Goal: Register for event/course

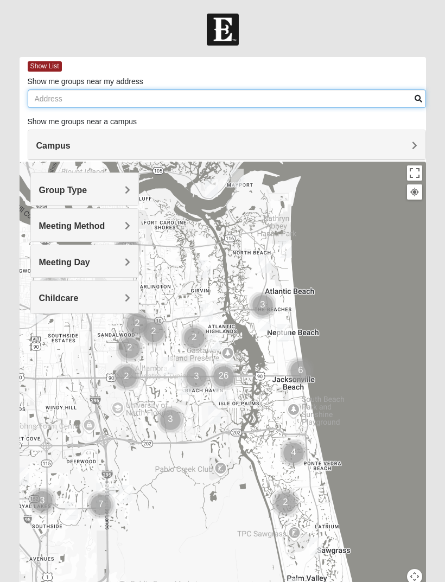
click at [129, 101] on input "Show me groups near my address" at bounding box center [227, 99] width 398 height 18
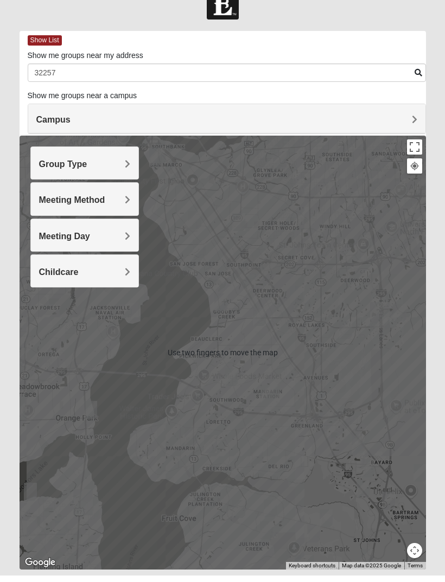
type input "32257"
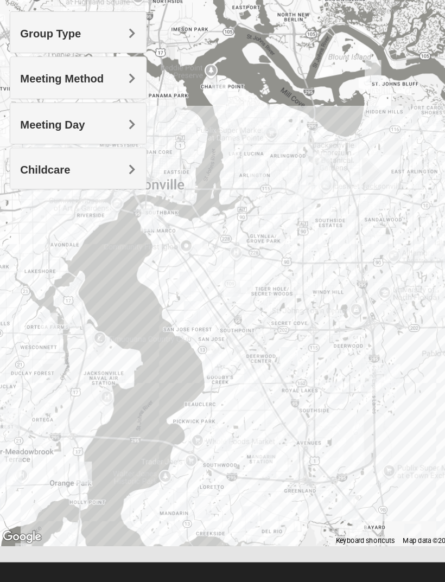
scroll to position [54, 0]
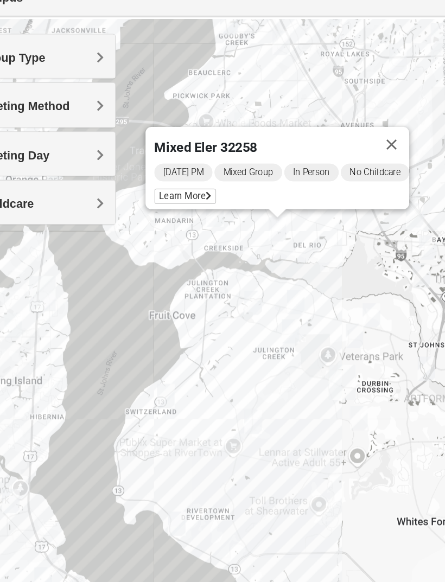
click at [168, 213] on div "Wednesday PM Mixed Group In Person No Childcare Learn More" at bounding box center [262, 230] width 188 height 35
click at [168, 233] on span "Learn More" at bounding box center [191, 238] width 46 height 11
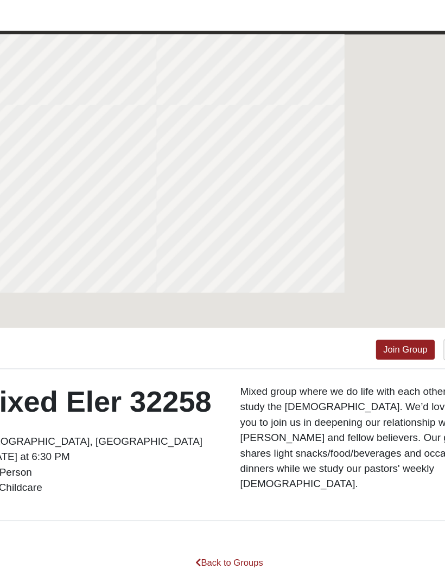
scroll to position [0, 0]
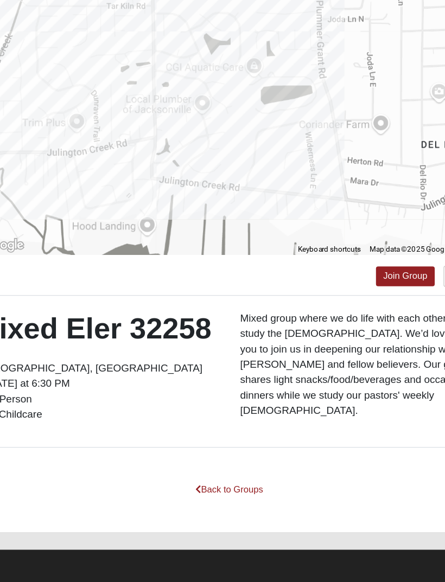
click at [331, 345] on link "Join Group" at bounding box center [352, 352] width 43 height 15
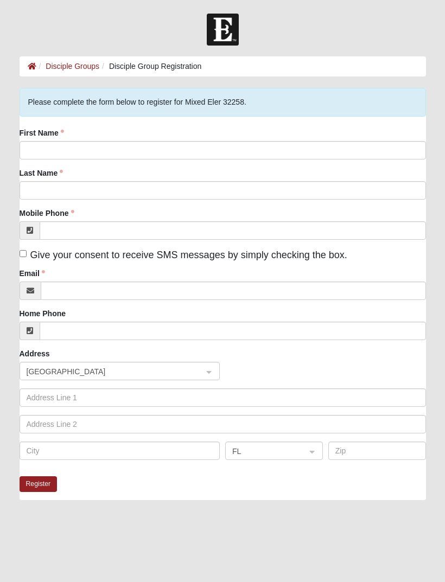
click at [64, 137] on label "First Name" at bounding box center [42, 133] width 45 height 11
click at [65, 141] on input "First Name" at bounding box center [223, 150] width 407 height 18
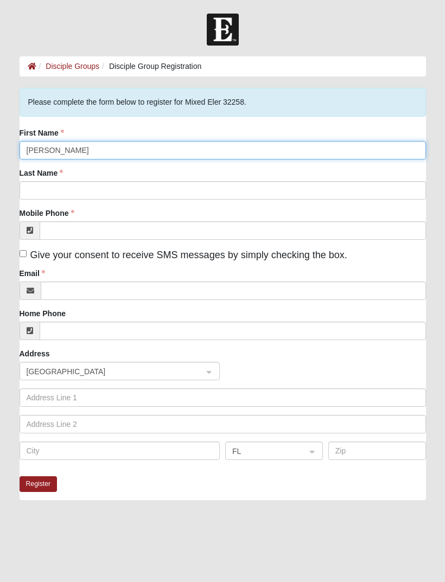
type input "Jerome"
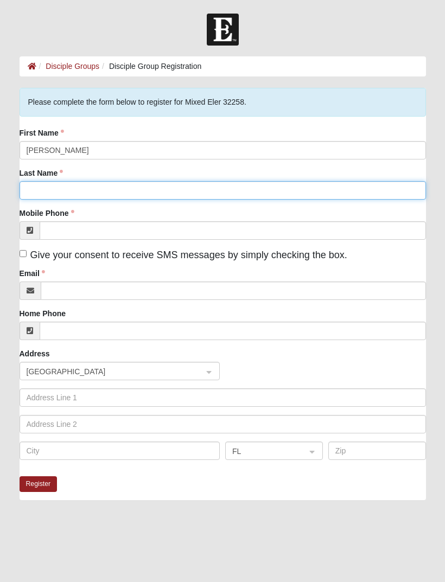
click at [37, 199] on input "Last Name" at bounding box center [223, 190] width 407 height 18
type input "Clampitt"
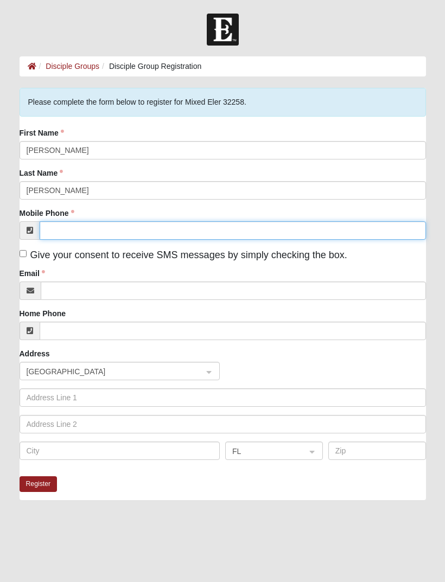
click at [71, 233] on input "Mobile Phone" at bounding box center [233, 230] width 387 height 18
type input "(904) 219-6182"
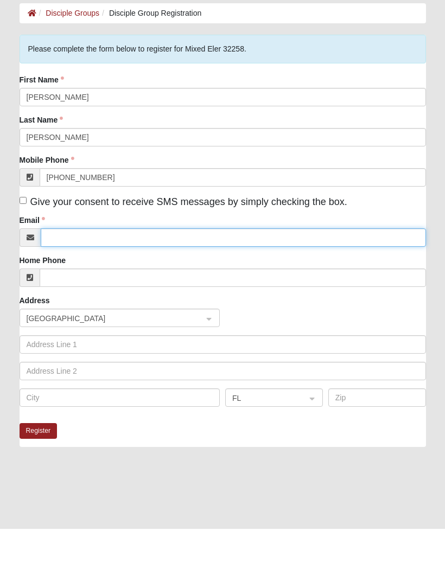
click at [69, 282] on input "Email" at bounding box center [233, 291] width 385 height 18
type input "jwclampitt1@gmail.com"
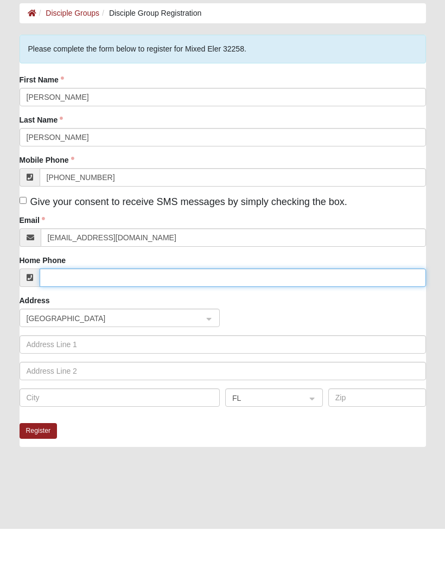
click at [66, 322] on input "Home Phone" at bounding box center [233, 331] width 387 height 18
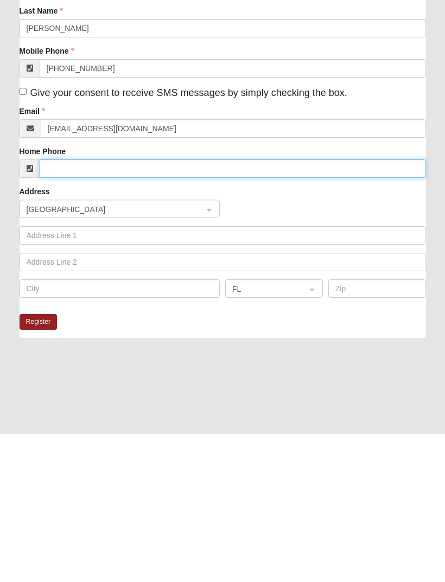
scroll to position [26, 0]
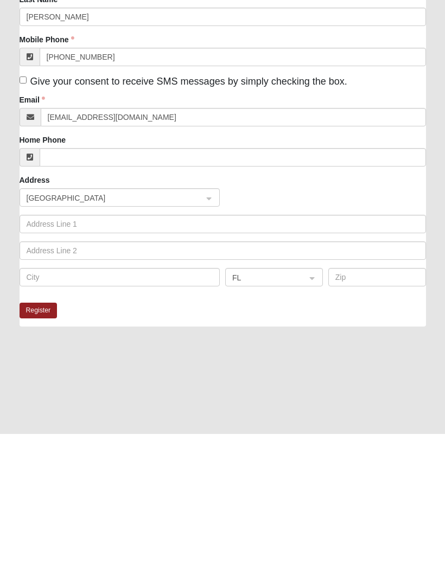
click at [29, 451] on button "Register" at bounding box center [39, 459] width 38 height 16
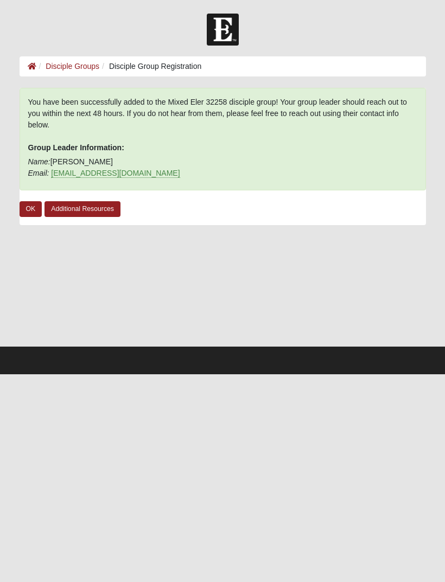
scroll to position [0, 0]
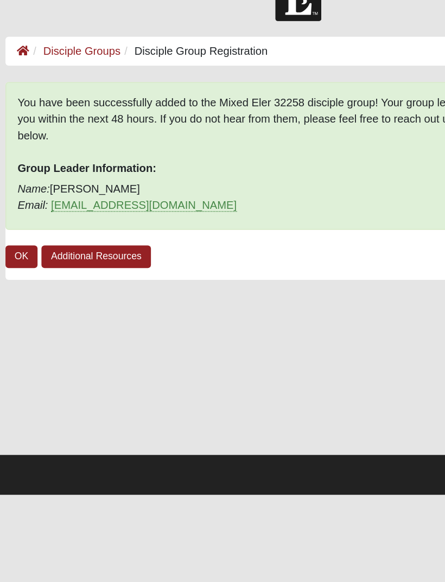
click at [20, 201] on link "OK" at bounding box center [31, 209] width 23 height 16
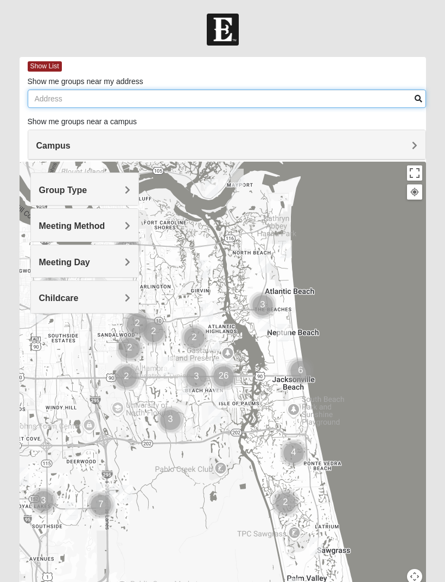
click at [74, 98] on input "Show me groups near my address" at bounding box center [227, 99] width 398 height 18
type input "32259"
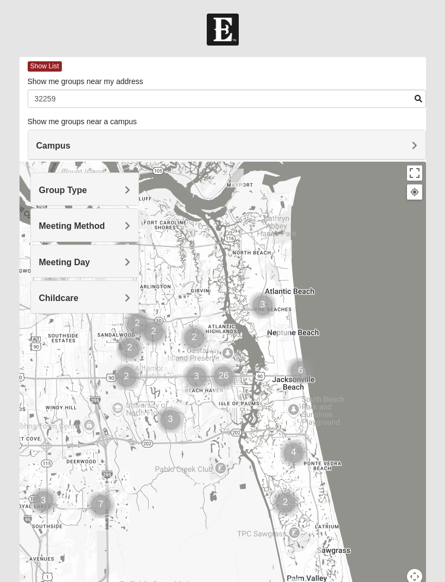
click at [68, 193] on span "Group Type" at bounding box center [63, 190] width 48 height 9
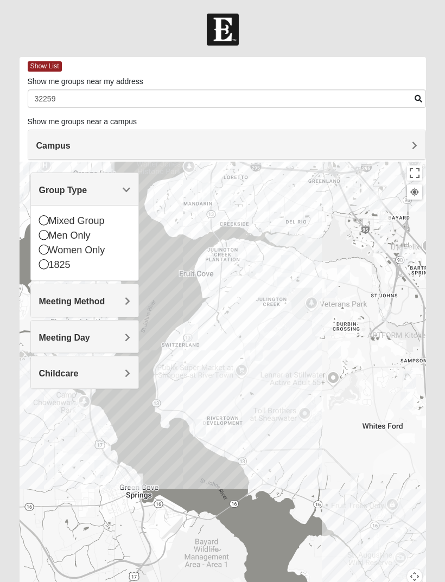
click at [41, 248] on icon at bounding box center [44, 250] width 10 height 10
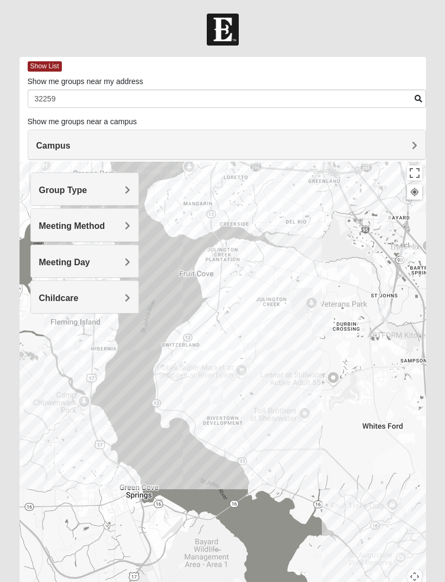
click at [53, 228] on span "Meeting Method" at bounding box center [72, 225] width 66 height 9
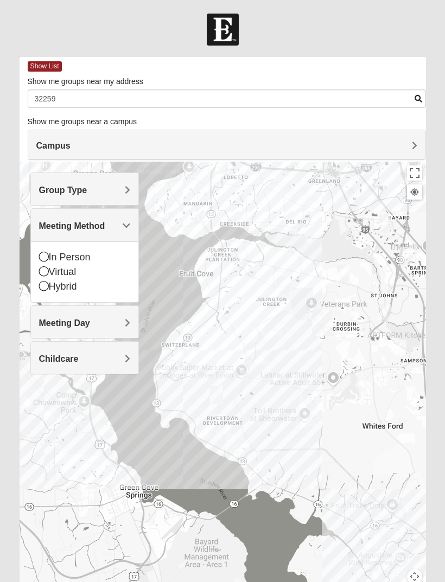
click at [40, 256] on icon at bounding box center [44, 257] width 10 height 10
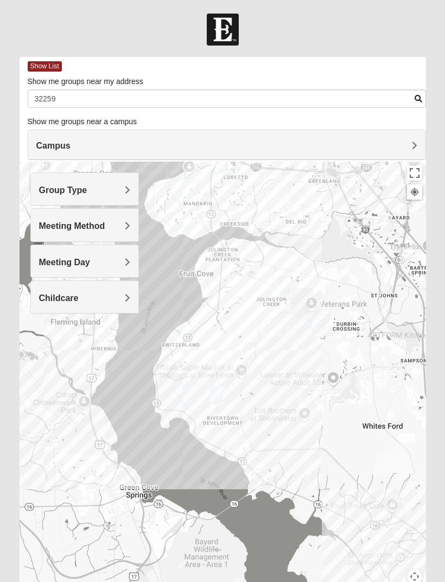
click at [53, 268] on div "Meeting Day" at bounding box center [84, 261] width 107 height 32
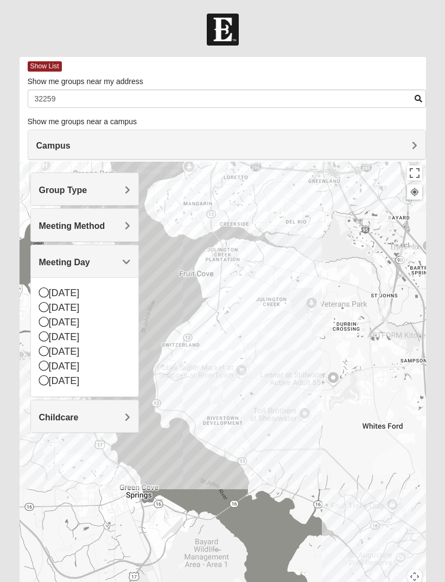
click at [41, 313] on div "[DATE]" at bounding box center [84, 308] width 91 height 15
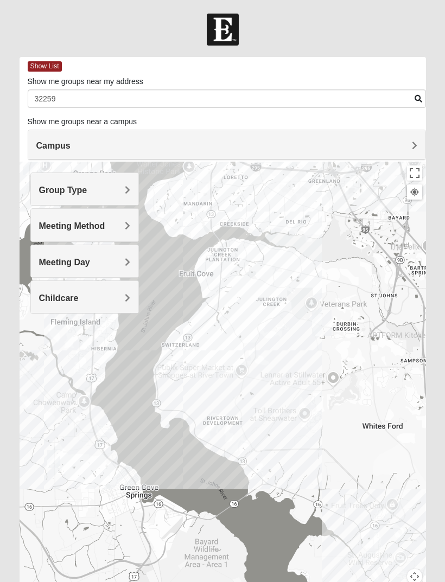
click at [87, 272] on div "Meeting Day" at bounding box center [84, 261] width 107 height 32
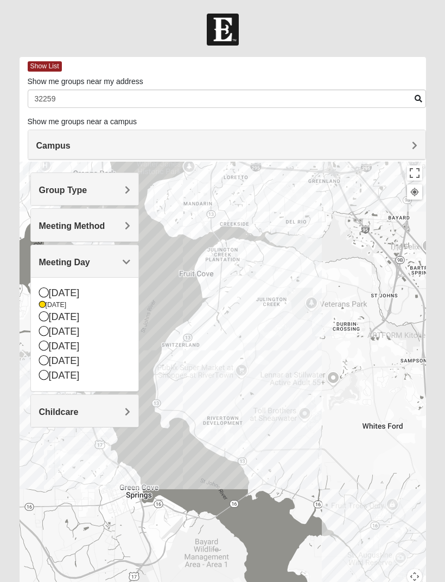
click at [41, 321] on div "[DATE]" at bounding box center [84, 317] width 91 height 15
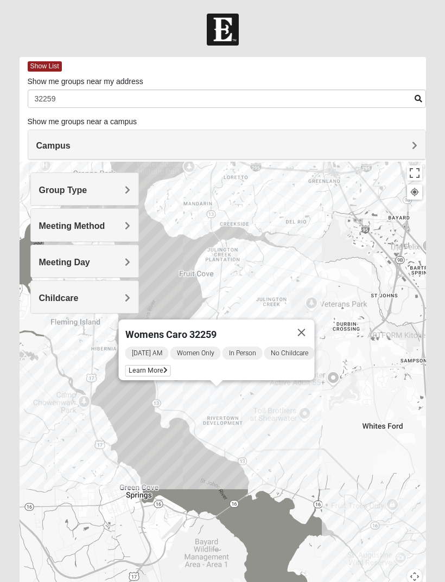
click at [136, 366] on span "Learn More" at bounding box center [148, 370] width 46 height 11
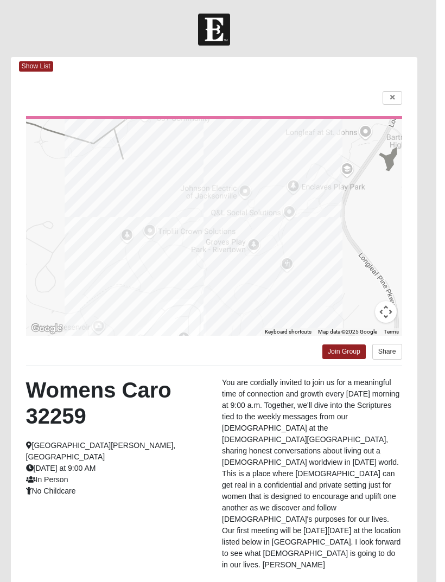
scroll to position [11, 0]
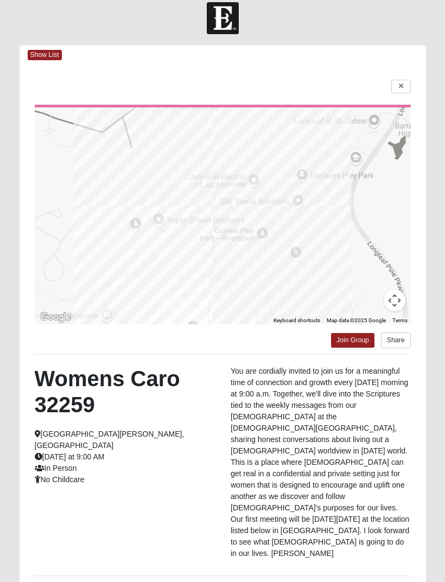
click at [351, 335] on link "Join Group" at bounding box center [352, 340] width 43 height 15
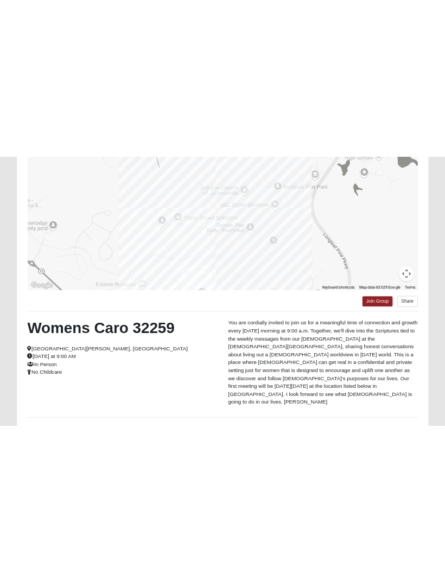
scroll to position [46, 0]
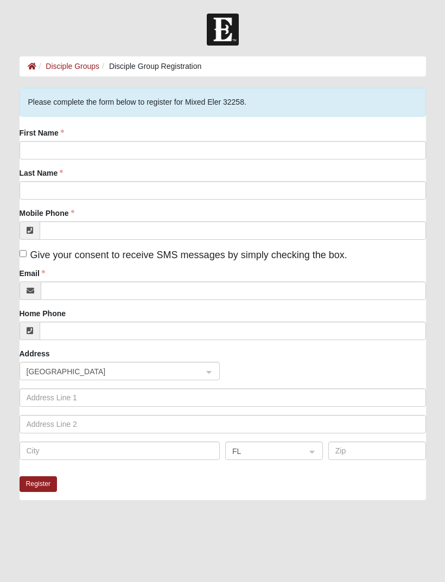
scroll to position [55, 16]
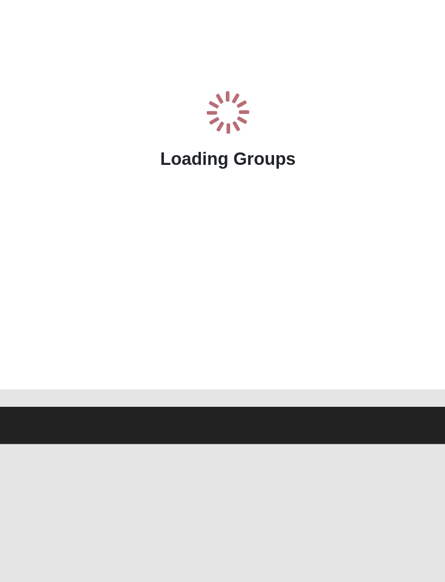
scroll to position [148, 53]
